Goal: Transaction & Acquisition: Purchase product/service

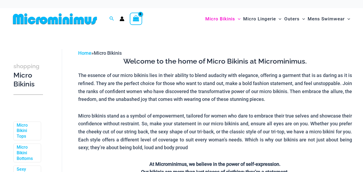
scroll to position [38, 0]
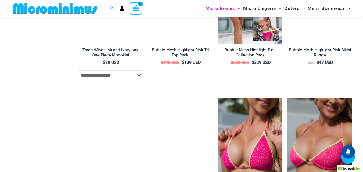
scroll to position [772, 0]
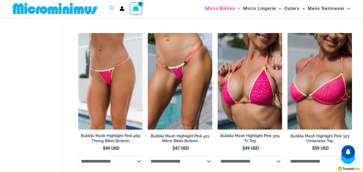
drag, startPoint x: 366, startPoint y: 7, endPoint x: 367, endPoint y: 82, distance: 75.5
click at [363, 82] on html "Skip to content Search for: Search Search No products in the cart. No products …" at bounding box center [181, 14] width 363 height 1573
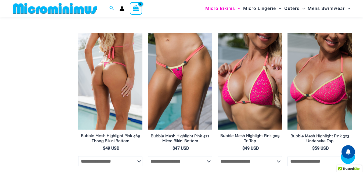
click at [115, 113] on img at bounding box center [110, 81] width 64 height 97
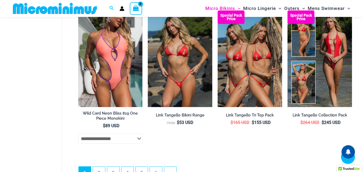
scroll to position [1246, 0]
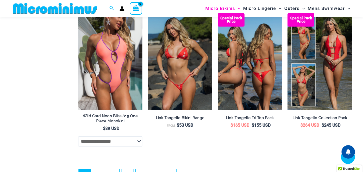
click at [253, 92] on img at bounding box center [250, 61] width 64 height 97
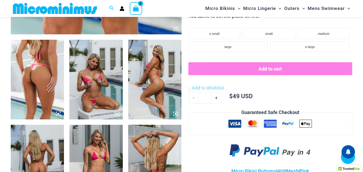
scroll to position [268, 0]
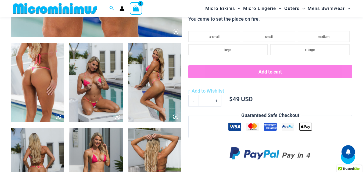
click at [150, 96] on img at bounding box center [154, 83] width 53 height 80
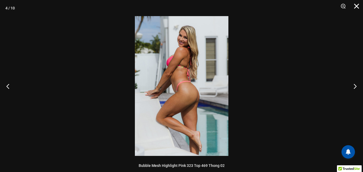
click at [356, 5] on button "Close" at bounding box center [354, 8] width 13 height 16
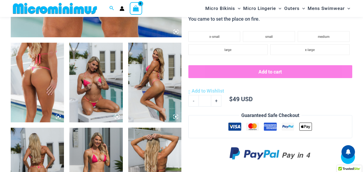
drag, startPoint x: 360, startPoint y: 28, endPoint x: 367, endPoint y: 36, distance: 10.9
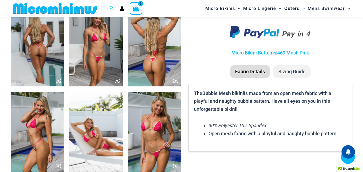
scroll to position [398, 0]
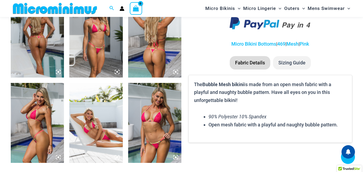
click at [163, 126] on img at bounding box center [154, 123] width 53 height 80
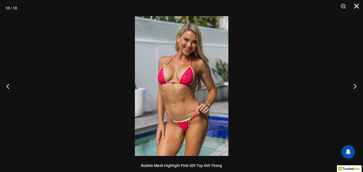
click at [357, 5] on button "Close" at bounding box center [354, 8] width 13 height 16
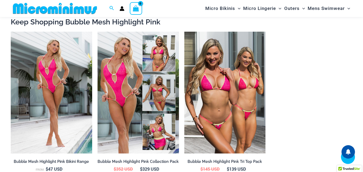
scroll to position [561, 0]
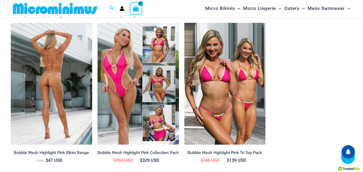
click at [77, 93] on img at bounding box center [51, 84] width 81 height 122
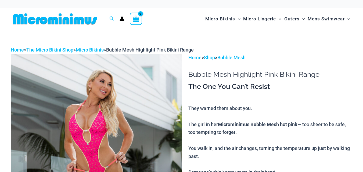
drag, startPoint x: 0, startPoint y: 0, endPoint x: 78, endPoint y: 82, distance: 113.0
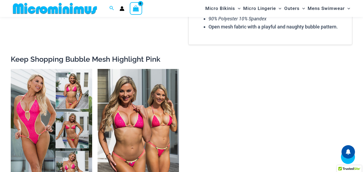
scroll to position [1015, 0]
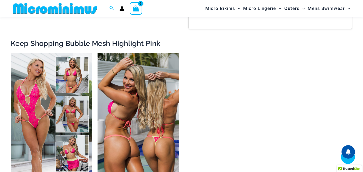
click at [144, 109] on img at bounding box center [137, 114] width 81 height 122
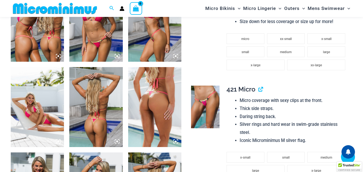
scroll to position [332, 0]
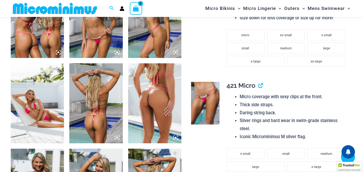
drag, startPoint x: 365, startPoint y: 13, endPoint x: 367, endPoint y: 39, distance: 25.3
click at [67, 57] on div at bounding box center [96, 15] width 171 height 597
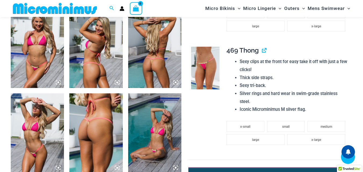
scroll to position [477, 0]
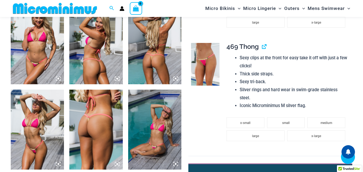
click at [46, 63] on img at bounding box center [37, 44] width 53 height 80
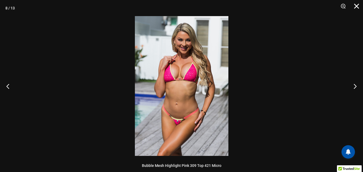
click at [358, 8] on button "Close" at bounding box center [354, 8] width 13 height 16
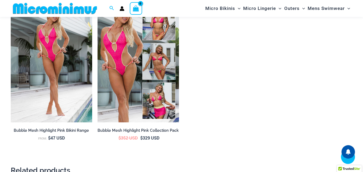
scroll to position [936, 0]
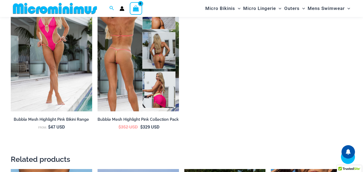
click at [129, 75] on img at bounding box center [137, 50] width 81 height 122
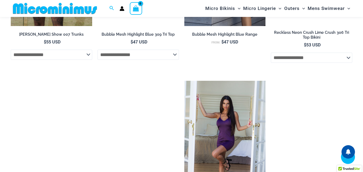
scroll to position [175, 0]
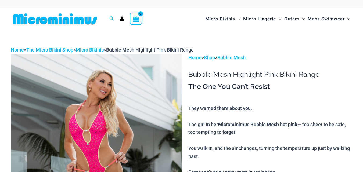
scroll to position [1076, 0]
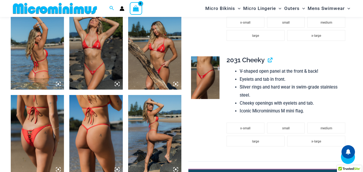
scroll to position [464, 0]
